Goal: Feedback & Contribution: Leave review/rating

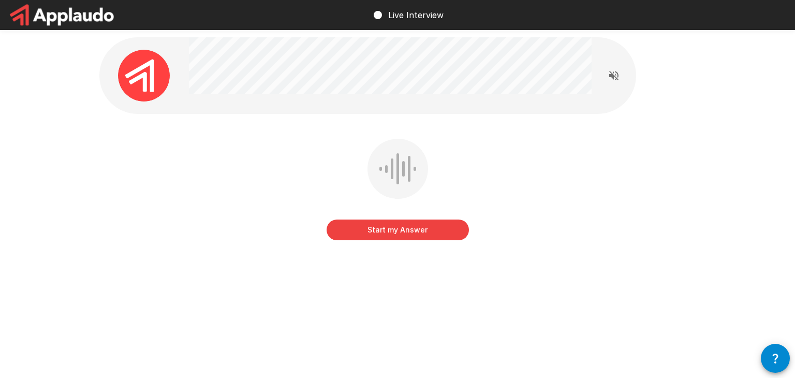
click at [618, 72] on icon "Read questions aloud" at bounding box center [614, 75] width 12 height 12
click at [432, 235] on button "Start my Answer" at bounding box center [398, 229] width 142 height 21
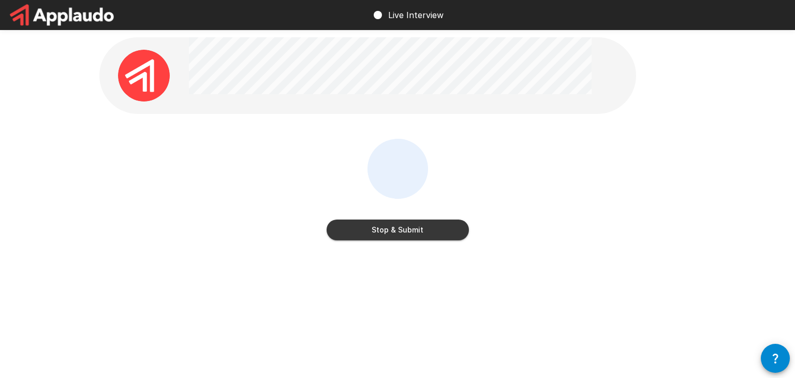
click at [432, 235] on button "Stop & Submit" at bounding box center [398, 229] width 142 height 21
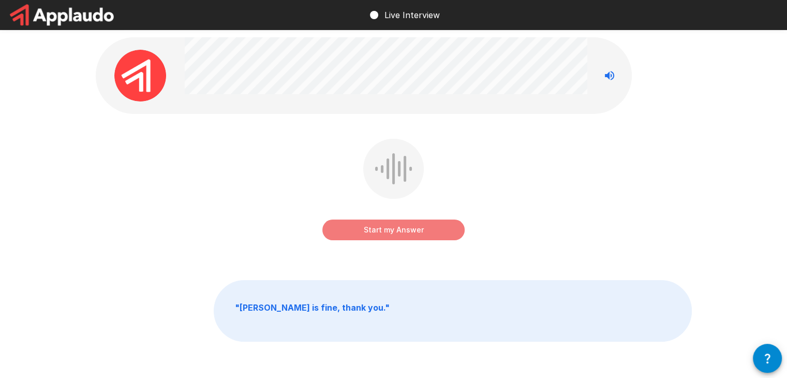
click at [409, 230] on button "Start my Answer" at bounding box center [393, 229] width 142 height 21
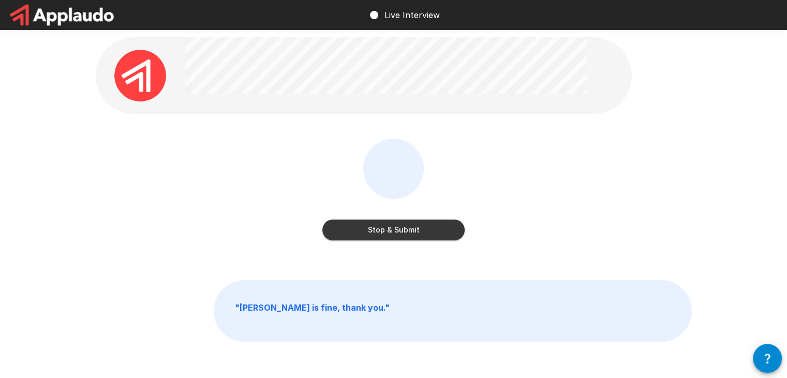
click at [409, 230] on button "Stop & Submit" at bounding box center [393, 229] width 142 height 21
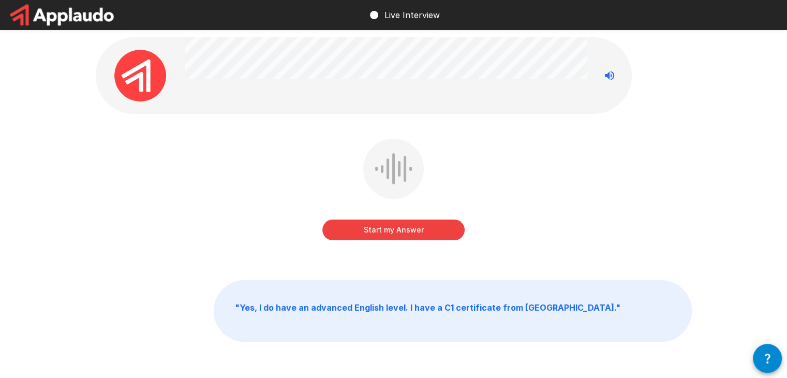
click at [409, 230] on button "Start my Answer" at bounding box center [393, 229] width 142 height 21
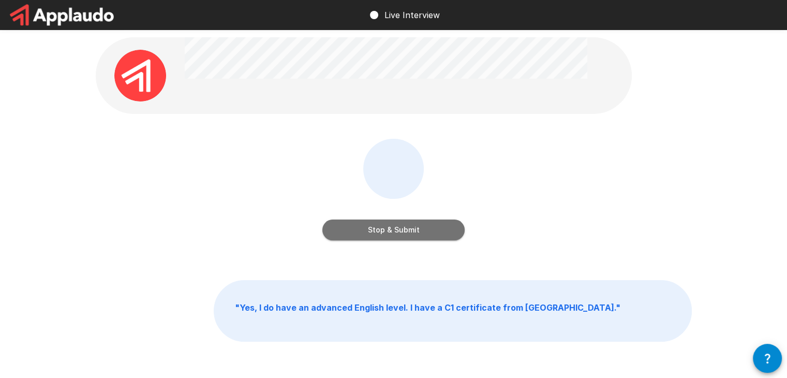
click at [409, 230] on button "Stop & Submit" at bounding box center [393, 229] width 142 height 21
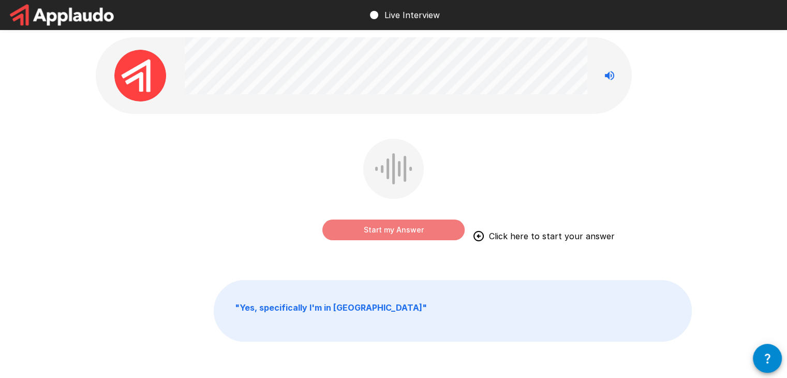
click at [417, 230] on button "Start my Answer" at bounding box center [393, 229] width 142 height 21
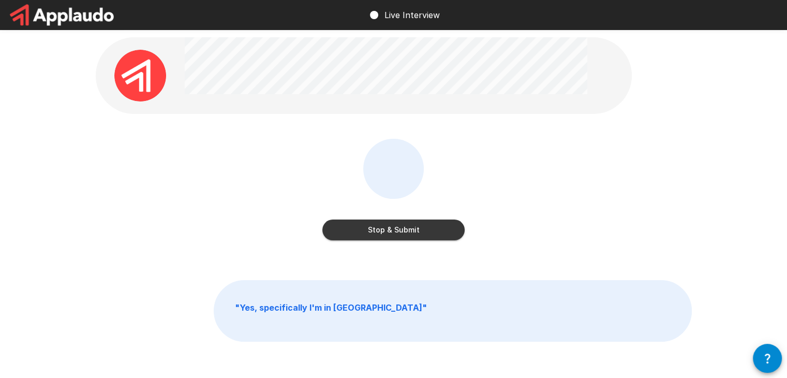
click at [425, 229] on button "Stop & Submit" at bounding box center [393, 229] width 142 height 21
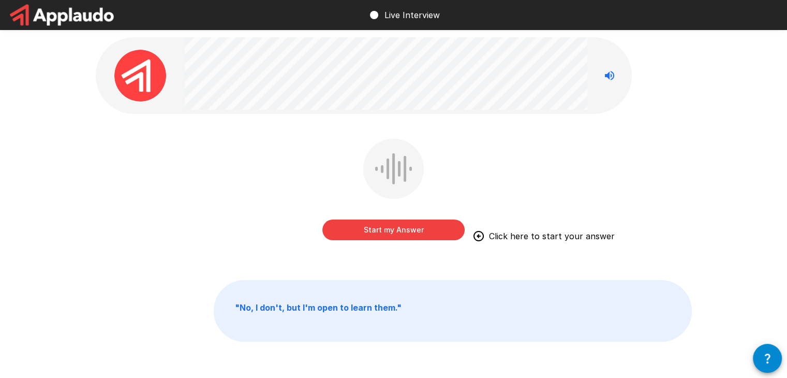
click at [436, 226] on button "Start my Answer" at bounding box center [393, 229] width 142 height 21
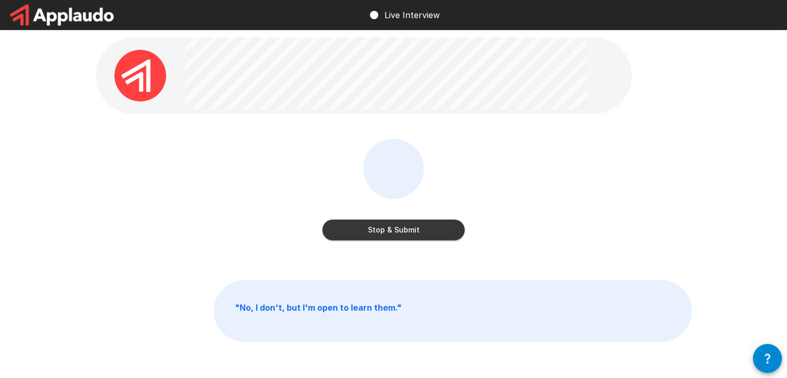
click at [436, 226] on button "Stop & Submit" at bounding box center [393, 229] width 142 height 21
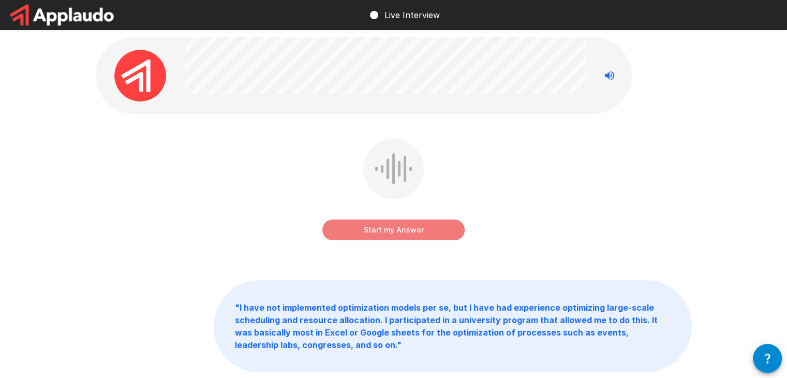
click at [396, 230] on button "Start my Answer" at bounding box center [393, 229] width 142 height 21
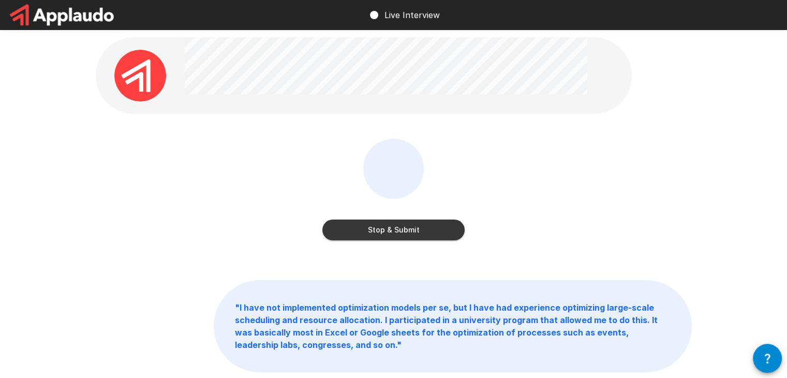
click at [396, 230] on button "Stop & Submit" at bounding box center [393, 229] width 142 height 21
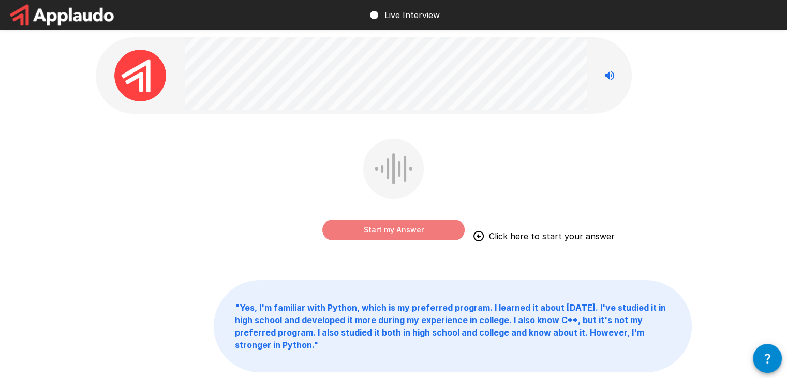
click at [391, 232] on button "Start my Answer" at bounding box center [393, 229] width 142 height 21
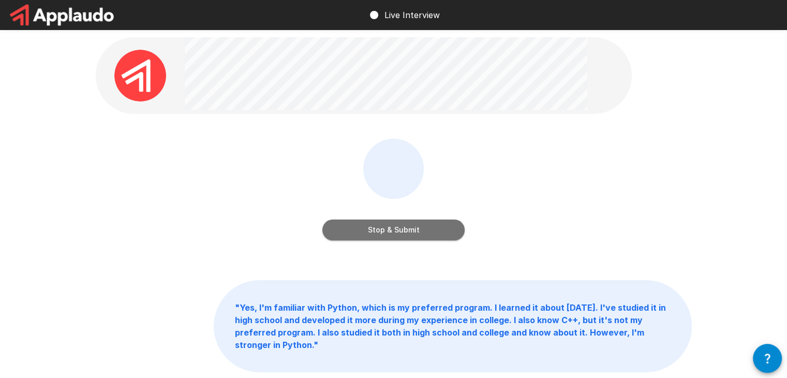
click at [391, 232] on button "Stop & Submit" at bounding box center [393, 229] width 142 height 21
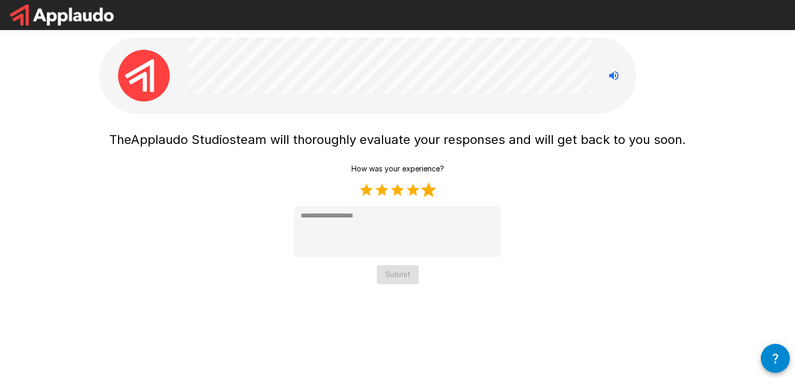
click at [426, 190] on label "5 Stars" at bounding box center [429, 190] width 16 height 16
type textarea "*"
click at [397, 272] on button "Submit" at bounding box center [398, 274] width 42 height 19
